Goal: Task Accomplishment & Management: Manage account settings

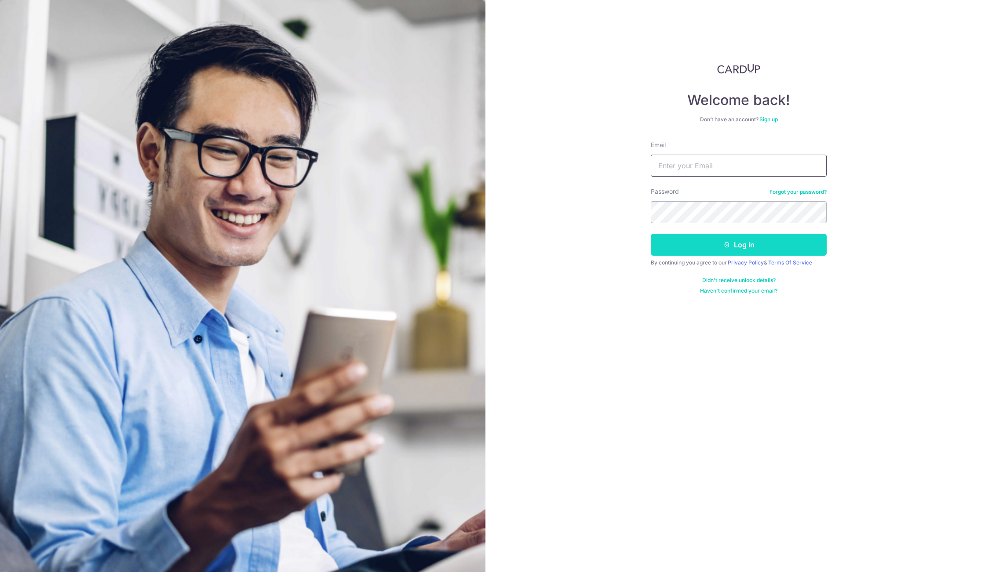
type input "[EMAIL_ADDRESS][DOMAIN_NAME]"
click at [745, 248] on button "Log in" at bounding box center [739, 245] width 176 height 22
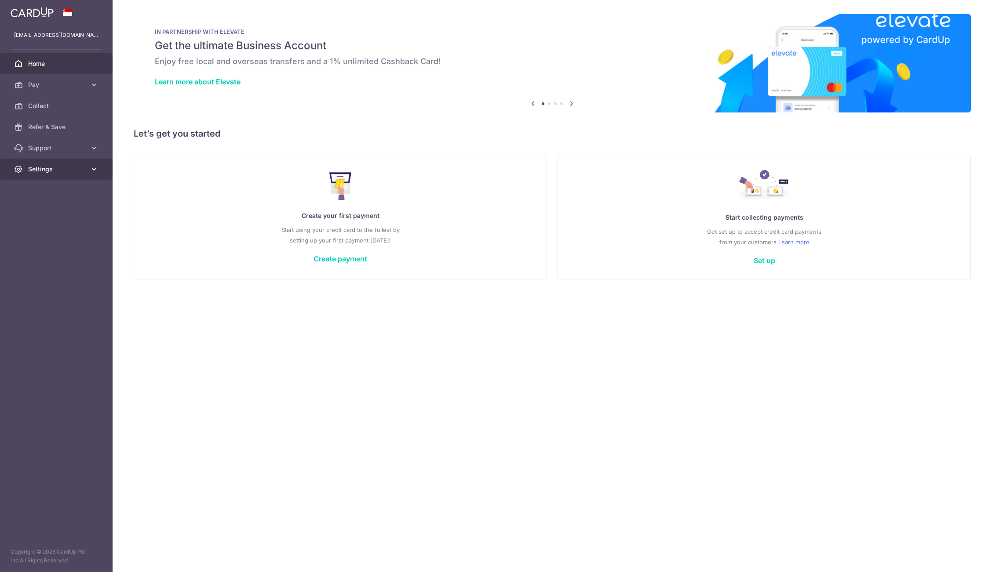
click at [64, 162] on link "Settings" at bounding box center [56, 169] width 113 height 21
click at [62, 193] on span "Account" at bounding box center [57, 190] width 58 height 9
